Goal: Use online tool/utility: Utilize a website feature to perform a specific function

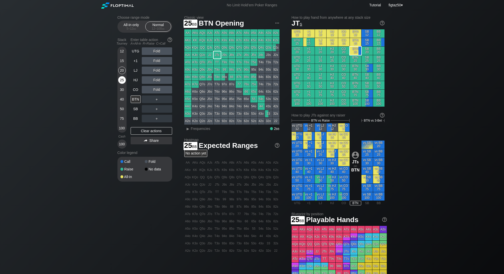
click at [122, 80] on div "25" at bounding box center [122, 80] width 8 height 8
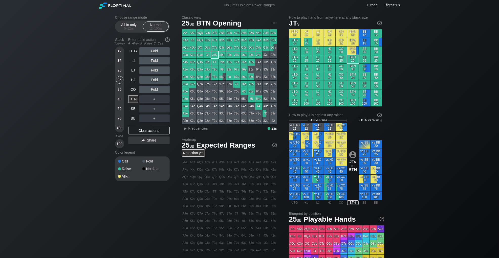
click at [435, 69] on div "Choose range mode All-in only 5 – 12 bb Normal 12 – 100 bb Stack Tourney Enter …" at bounding box center [249, 171] width 499 height 323
click at [134, 98] on div "BTN" at bounding box center [133, 99] width 10 height 8
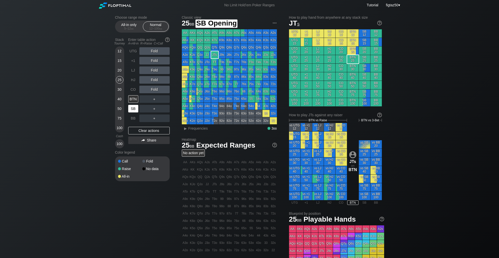
click at [134, 107] on div "SB" at bounding box center [133, 109] width 10 height 8
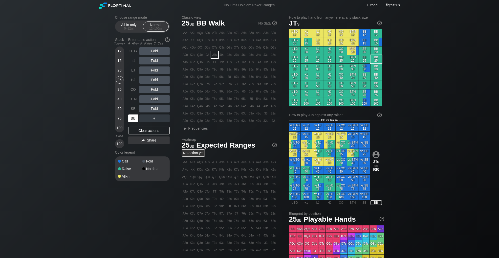
click at [135, 117] on div "BB" at bounding box center [133, 119] width 10 height 8
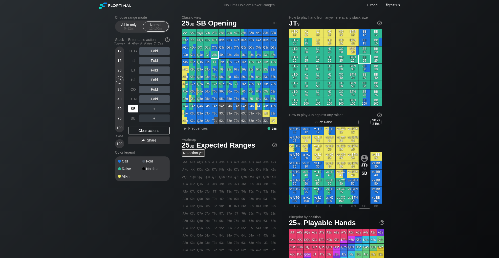
click at [134, 108] on div "SB" at bounding box center [133, 109] width 10 height 8
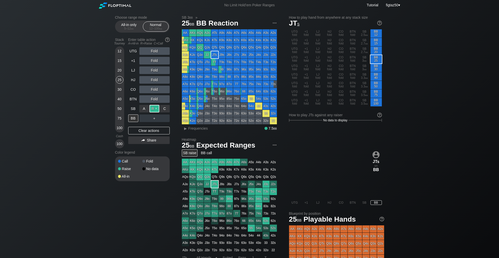
click at [153, 108] on div "R ✕" at bounding box center [154, 109] width 10 height 8
click at [133, 118] on div "BB" at bounding box center [133, 119] width 10 height 8
click at [186, 105] on div "A4o" at bounding box center [185, 106] width 7 height 7
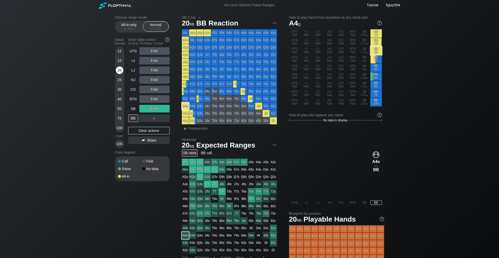
click at [121, 69] on div "20" at bounding box center [120, 71] width 8 height 8
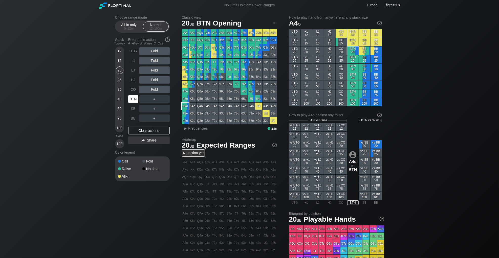
click at [132, 99] on div "BTN" at bounding box center [133, 99] width 10 height 8
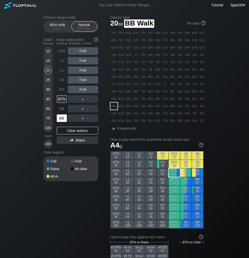
click at [61, 118] on div "BB" at bounding box center [62, 119] width 10 height 8
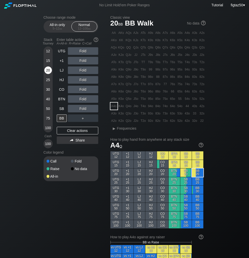
click at [51, 68] on div "20" at bounding box center [48, 72] width 8 height 10
click at [47, 70] on div "20" at bounding box center [48, 71] width 8 height 8
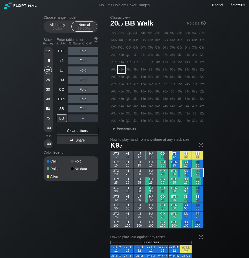
click at [121, 71] on div "K9o" at bounding box center [121, 69] width 7 height 7
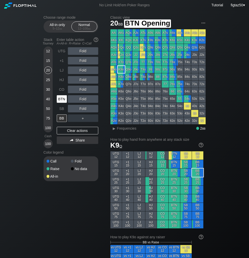
click at [62, 98] on div "BTN" at bounding box center [62, 99] width 10 height 8
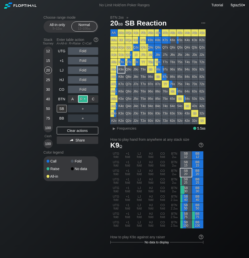
click at [82, 100] on div "R ✕" at bounding box center [83, 99] width 10 height 8
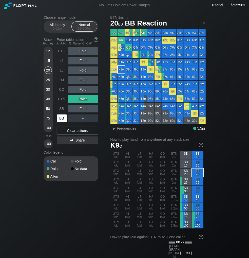
click at [61, 118] on div "BB" at bounding box center [62, 119] width 10 height 8
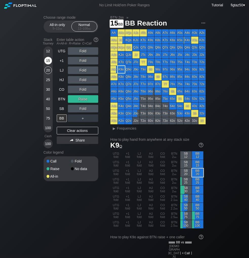
click at [48, 61] on div "15" at bounding box center [48, 61] width 8 height 8
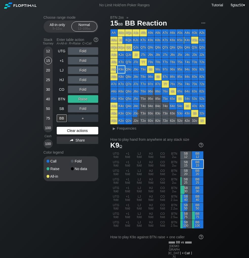
click at [84, 131] on div "Clear actions" at bounding box center [77, 131] width 41 height 8
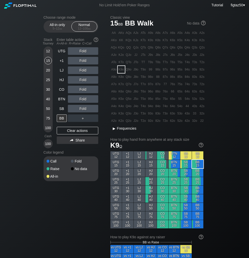
click at [115, 130] on div "▸" at bounding box center [114, 128] width 7 height 6
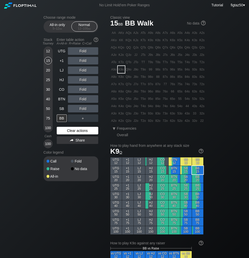
click at [83, 131] on div "Clear actions" at bounding box center [77, 131] width 41 height 8
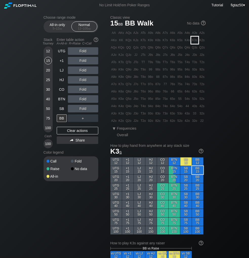
click at [194, 40] on div "K3s" at bounding box center [194, 40] width 7 height 7
click at [60, 119] on div "BB" at bounding box center [62, 119] width 10 height 8
click at [93, 108] on div "C ✕" at bounding box center [93, 109] width 10 height 8
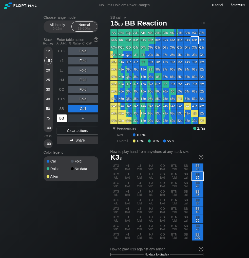
click at [62, 116] on div "BB" at bounding box center [62, 119] width 10 height 8
click at [79, 130] on div "Clear actions" at bounding box center [77, 131] width 41 height 8
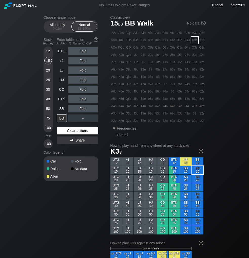
click at [79, 130] on div "Clear actions" at bounding box center [77, 131] width 41 height 8
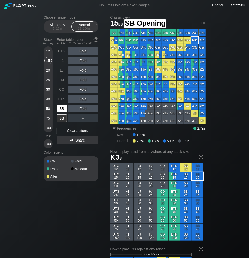
click at [60, 108] on div "SB" at bounding box center [62, 109] width 10 height 8
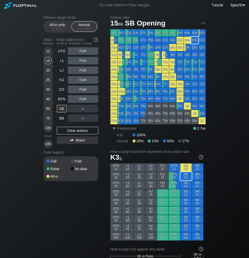
click at [143, 107] on div "T4o" at bounding box center [143, 106] width 7 height 7
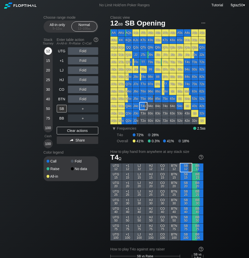
click at [48, 49] on div "12" at bounding box center [48, 51] width 8 height 8
click at [50, 51] on div "12" at bounding box center [48, 51] width 8 height 8
click at [77, 130] on div "Clear actions" at bounding box center [77, 131] width 41 height 8
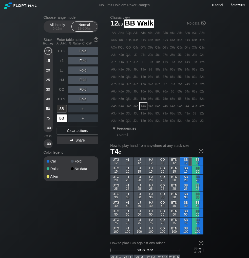
click at [63, 118] on div "BB" at bounding box center [62, 119] width 10 height 8
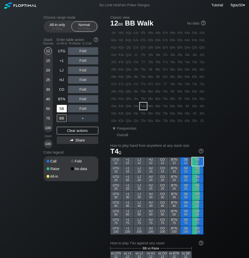
click at [63, 107] on div "SB" at bounding box center [62, 109] width 10 height 8
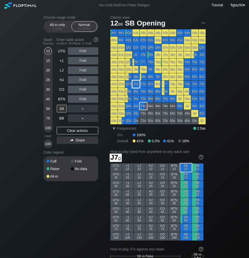
click at [135, 83] on div "J7o" at bounding box center [135, 84] width 7 height 7
click at [61, 98] on div "BTN" at bounding box center [62, 99] width 10 height 8
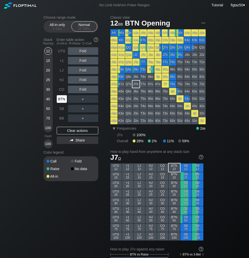
click at [61, 98] on div "BTN" at bounding box center [62, 99] width 10 height 8
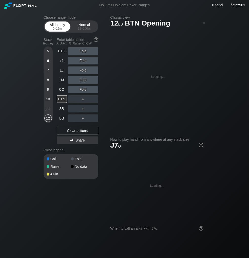
click at [63, 26] on div "All-in only 5 – 12 bb" at bounding box center [57, 27] width 23 height 10
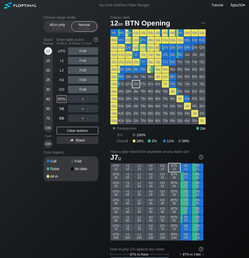
click at [48, 50] on div "12" at bounding box center [48, 51] width 8 height 8
click at [84, 28] on div "12 – 100 bb" at bounding box center [84, 29] width 21 height 4
click at [85, 28] on div "12 – 100 bb" at bounding box center [84, 29] width 21 height 4
click at [60, 97] on div "BTN" at bounding box center [62, 99] width 10 height 8
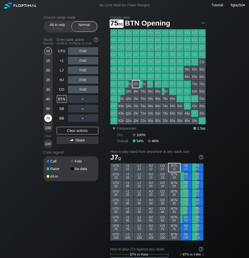
click at [48, 116] on div "75" at bounding box center [48, 119] width 8 height 8
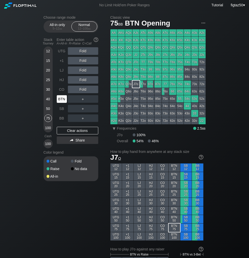
click at [64, 96] on div "BTN" at bounding box center [62, 99] width 10 height 8
click at [62, 100] on div "BTN" at bounding box center [62, 99] width 10 height 8
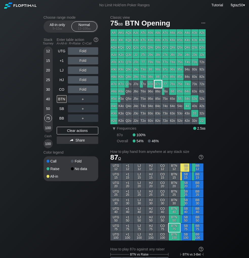
click at [158, 83] on div "87o" at bounding box center [157, 84] width 7 height 7
